Goal: Task Accomplishment & Management: Manage account settings

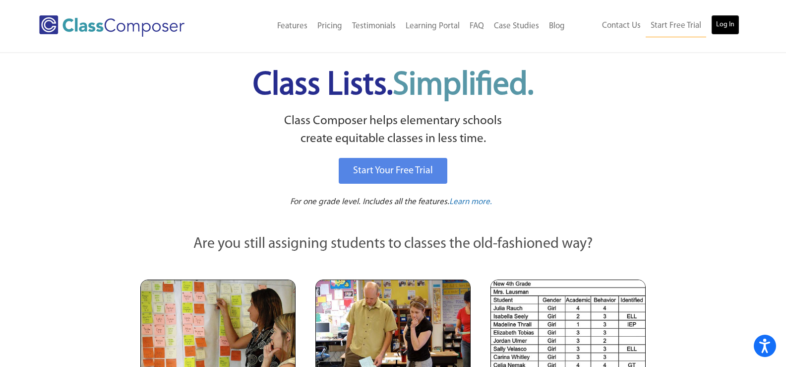
click at [733, 25] on link "Log In" at bounding box center [725, 25] width 28 height 20
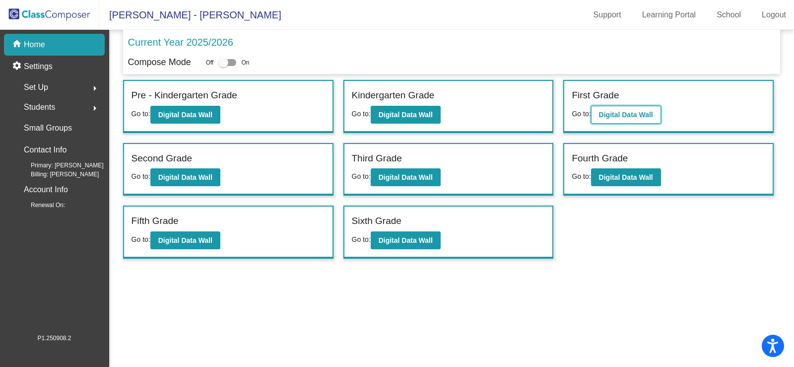
click at [624, 106] on button "Digital Data Wall" at bounding box center [626, 115] width 70 height 18
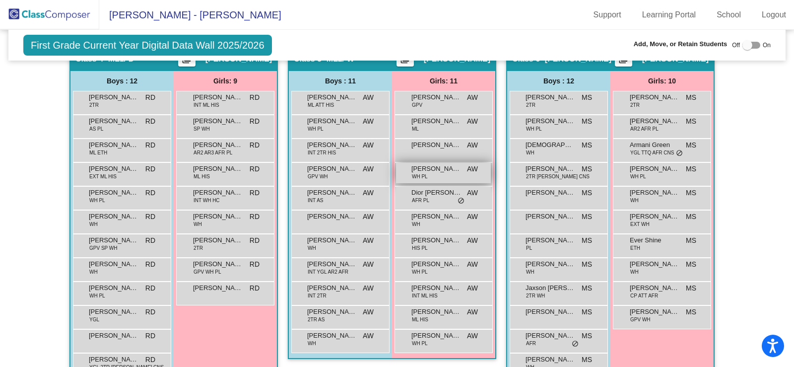
scroll to position [744, 0]
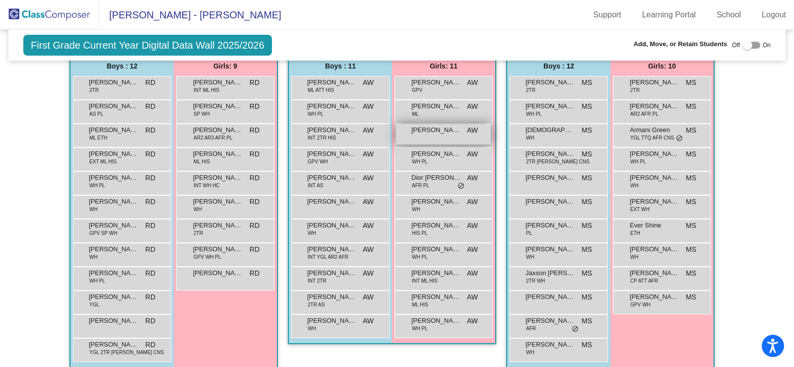
click at [455, 129] on span "Brielle Jainarine" at bounding box center [436, 130] width 50 height 10
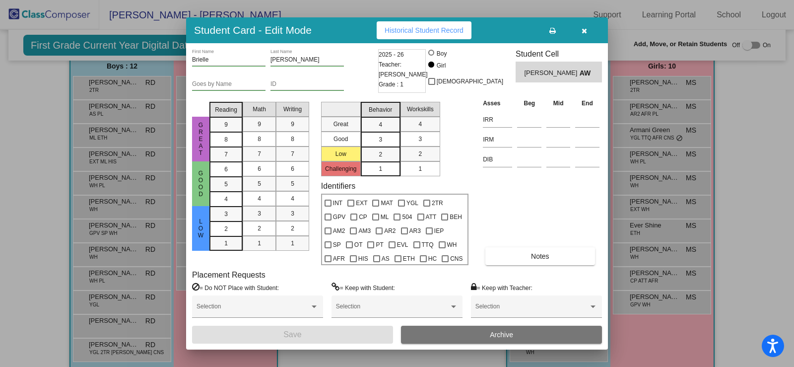
click at [588, 29] on button "button" at bounding box center [584, 30] width 32 height 18
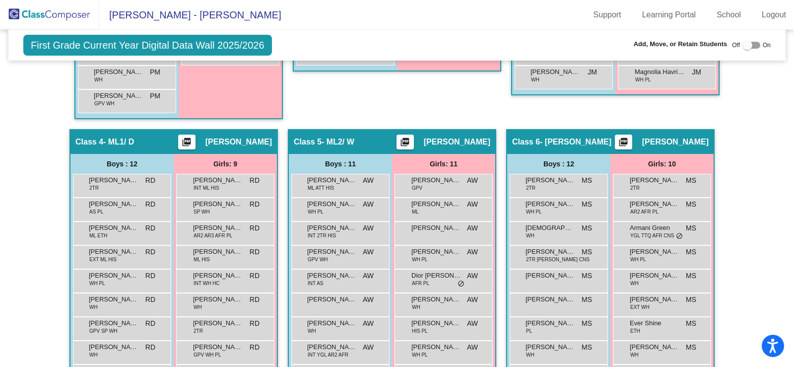
scroll to position [694, 0]
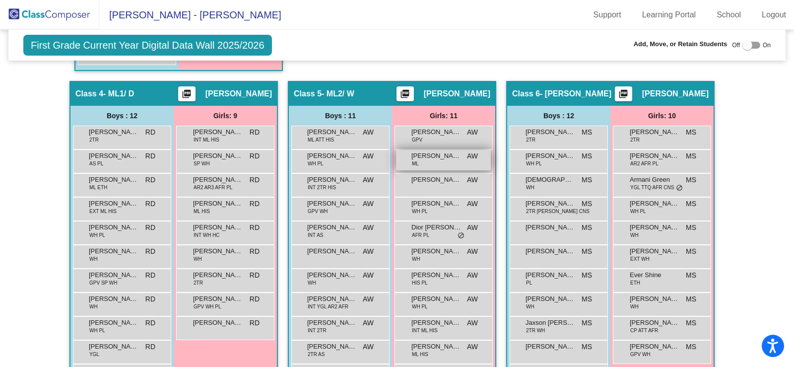
drag, startPoint x: 449, startPoint y: 184, endPoint x: 393, endPoint y: 154, distance: 63.7
click at [394, 154] on div "Alessia Sportiello GPV AW lock do_not_disturb_alt Anika Reddy ML AW lock do_not…" at bounding box center [443, 257] width 98 height 262
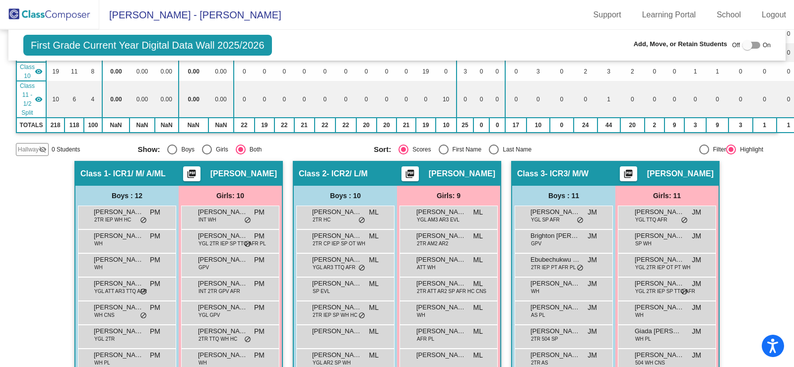
scroll to position [99, 0]
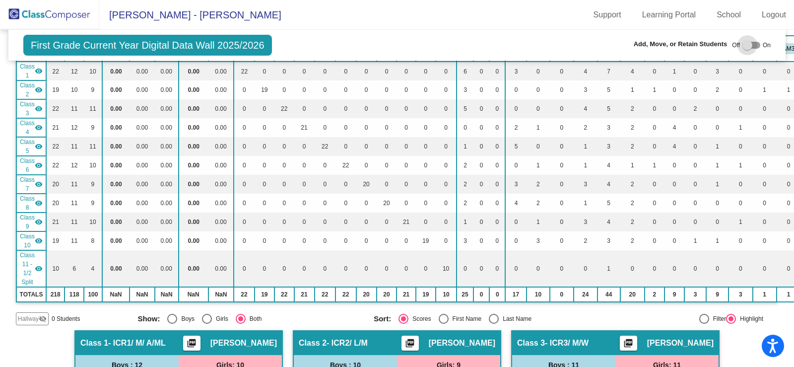
click at [751, 46] on div at bounding box center [751, 45] width 18 height 7
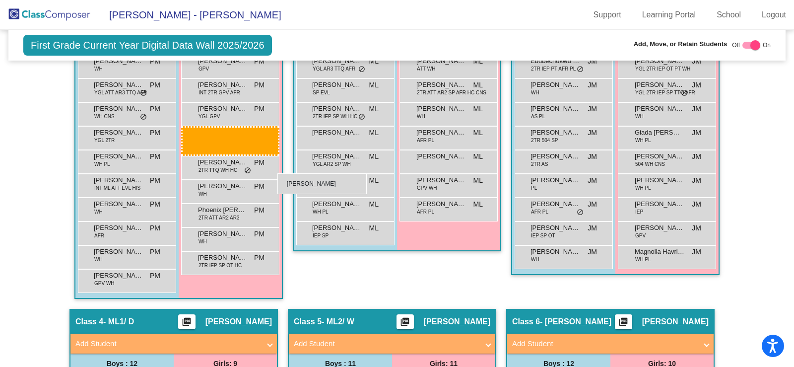
scroll to position [347, 0]
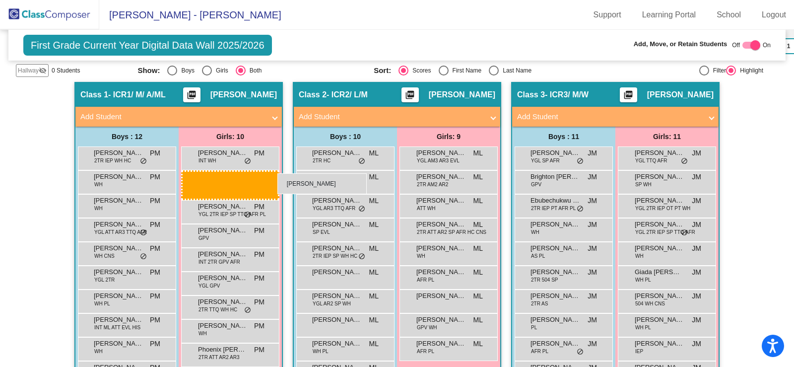
drag, startPoint x: 447, startPoint y: 119, endPoint x: 277, endPoint y: 173, distance: 178.1
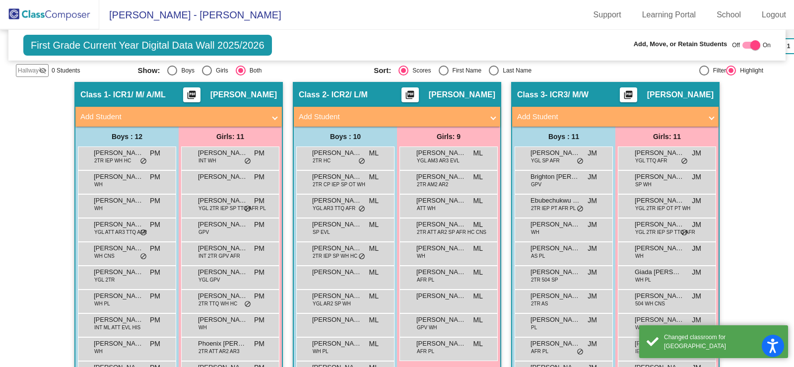
click at [36, 70] on span "Hallway" at bounding box center [28, 70] width 21 height 9
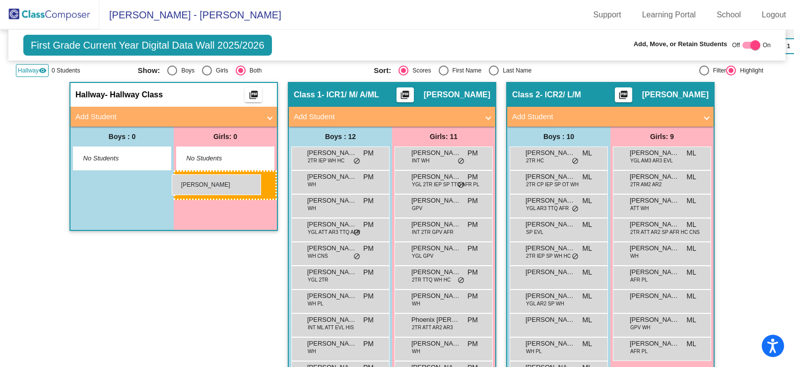
drag, startPoint x: 437, startPoint y: 176, endPoint x: 172, endPoint y: 174, distance: 264.9
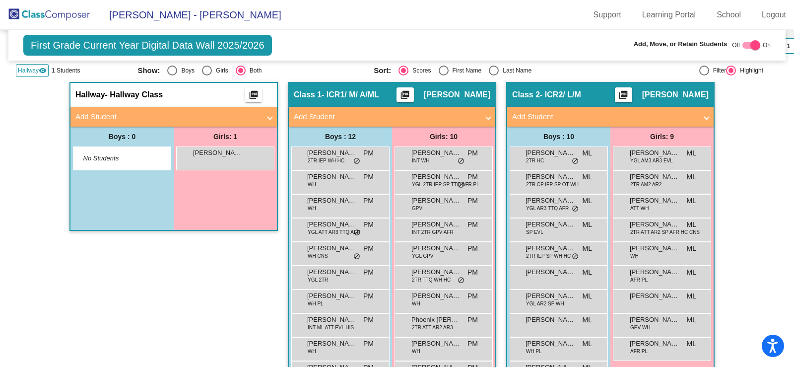
click at [742, 45] on div at bounding box center [751, 45] width 18 height 7
checkbox input "false"
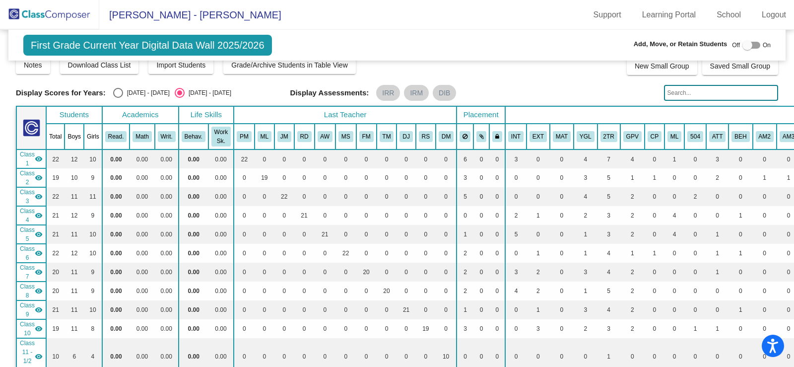
scroll to position [0, 0]
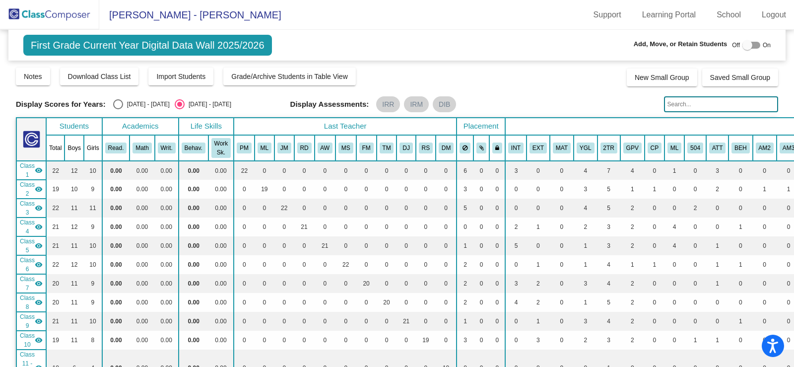
click at [119, 104] on div "Select an option" at bounding box center [118, 104] width 10 height 10
click at [118, 109] on input "2024 - 2025" at bounding box center [118, 109] width 0 height 0
radio input "true"
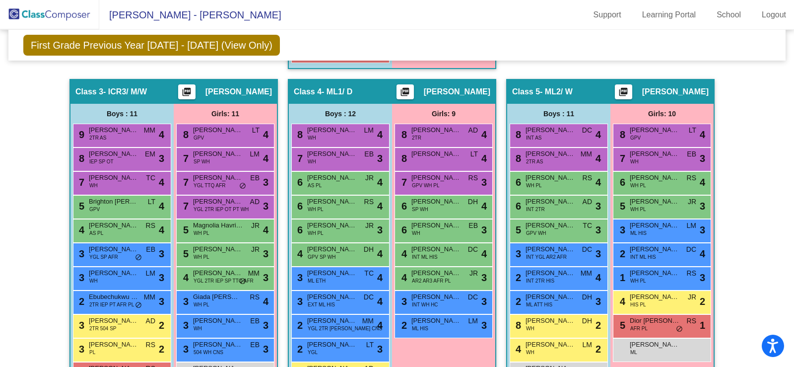
scroll to position [744, 0]
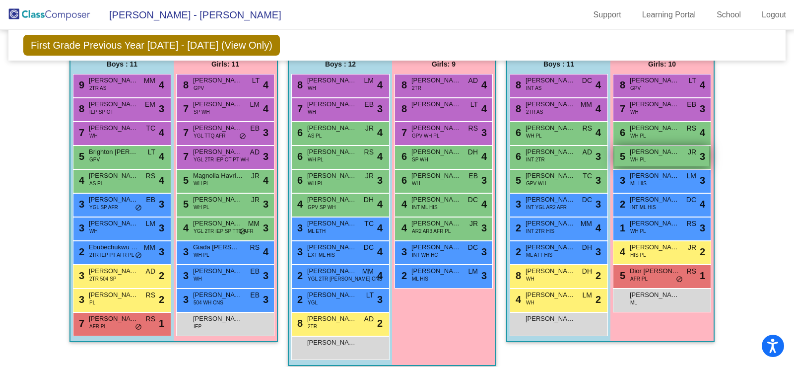
click at [641, 151] on span "Brooke Tannenbaum" at bounding box center [654, 152] width 50 height 10
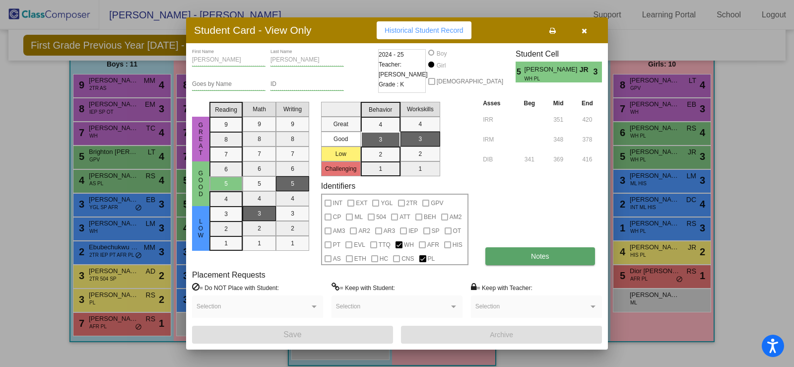
click at [508, 255] on button "Notes" at bounding box center [539, 256] width 109 height 18
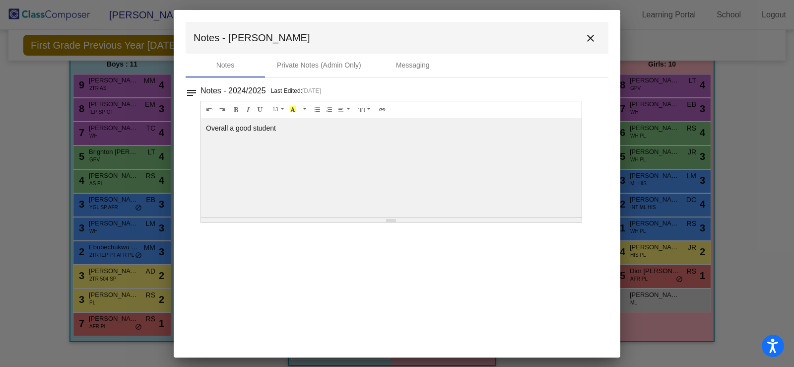
click at [595, 37] on mat-icon "close" at bounding box center [590, 38] width 12 height 12
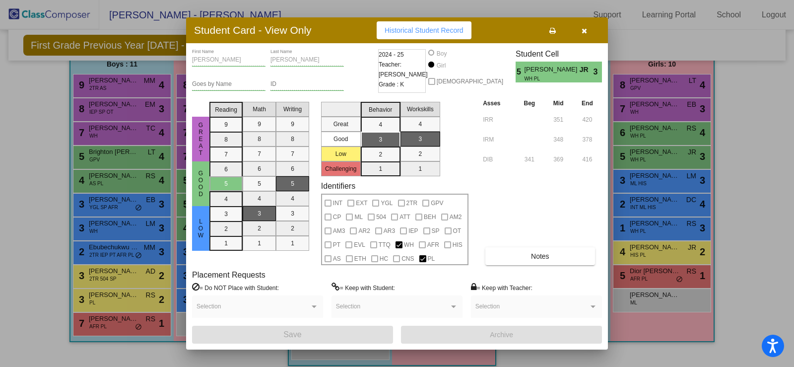
click at [583, 33] on icon "button" at bounding box center [583, 30] width 5 height 7
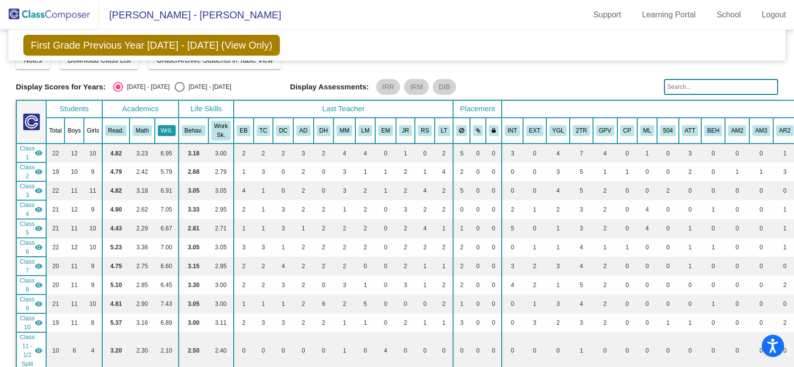
scroll to position [0, 0]
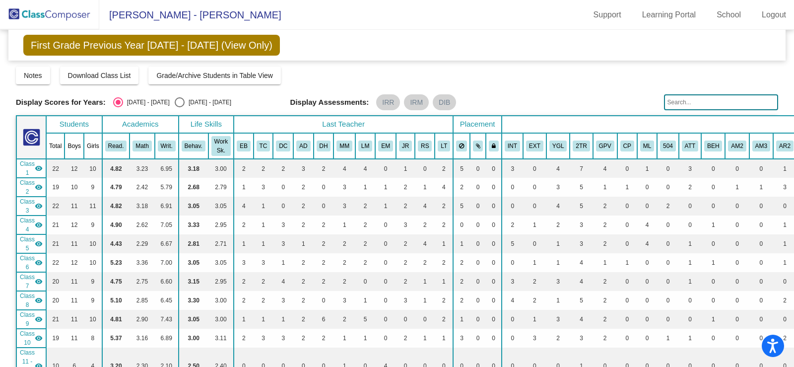
click at [175, 100] on div "Select an option" at bounding box center [180, 102] width 10 height 10
click at [179, 107] on input "2025 - 2026" at bounding box center [179, 107] width 0 height 0
radio input "true"
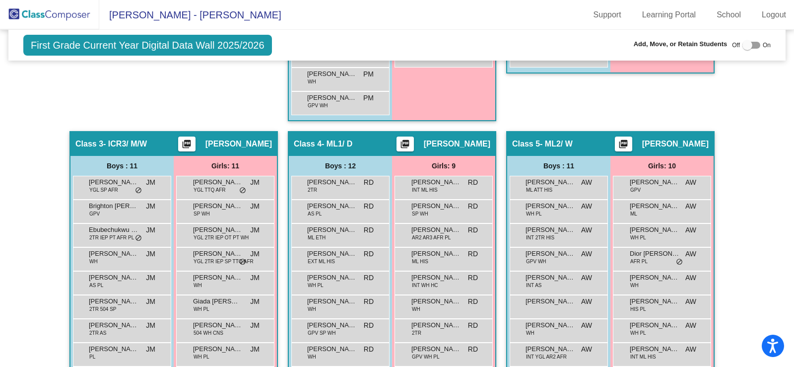
scroll to position [645, 0]
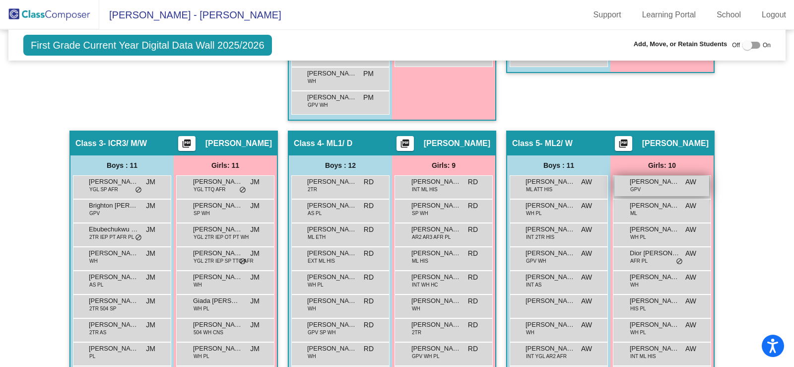
click at [667, 187] on div "Alessia Sportiello GPV AW lock do_not_disturb_alt" at bounding box center [661, 186] width 95 height 20
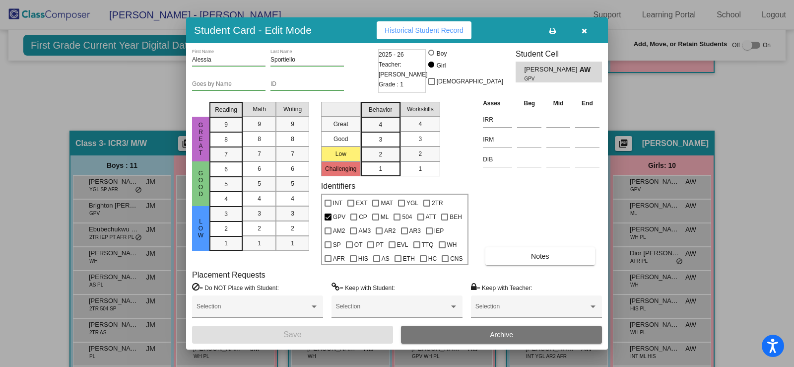
click at [585, 31] on icon "button" at bounding box center [583, 30] width 5 height 7
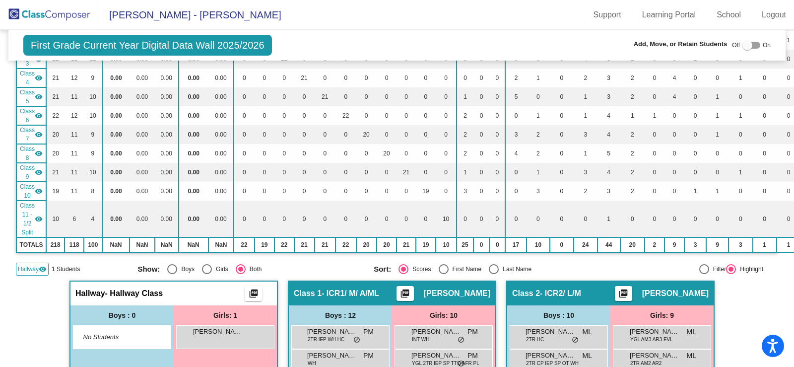
scroll to position [0, 0]
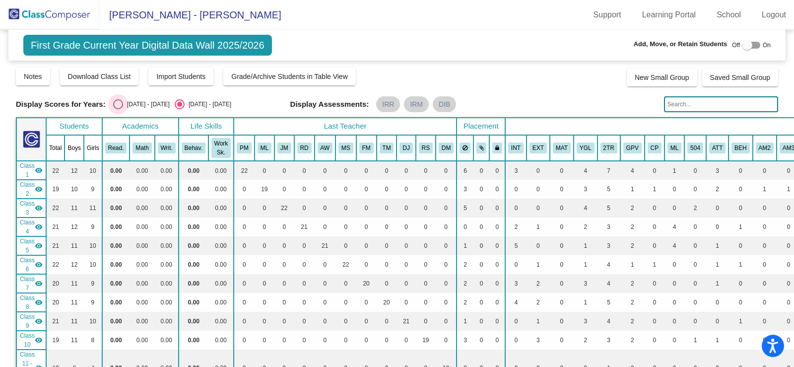
click at [120, 105] on div "Select an option" at bounding box center [118, 104] width 10 height 10
click at [118, 109] on input "2024 - 2025" at bounding box center [118, 109] width 0 height 0
radio input "true"
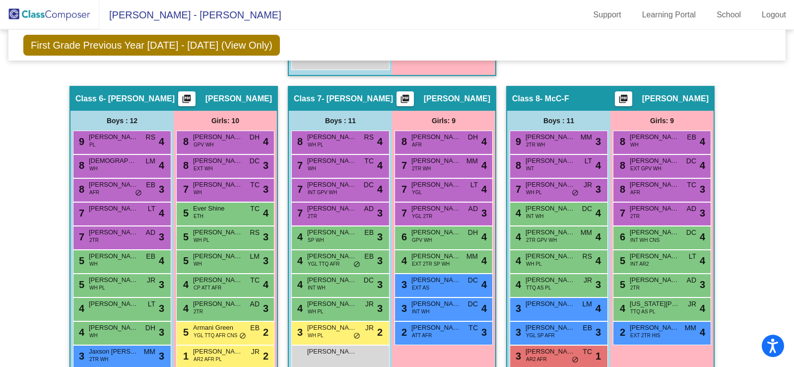
scroll to position [1030, 0]
